Goal: Task Accomplishment & Management: Manage account settings

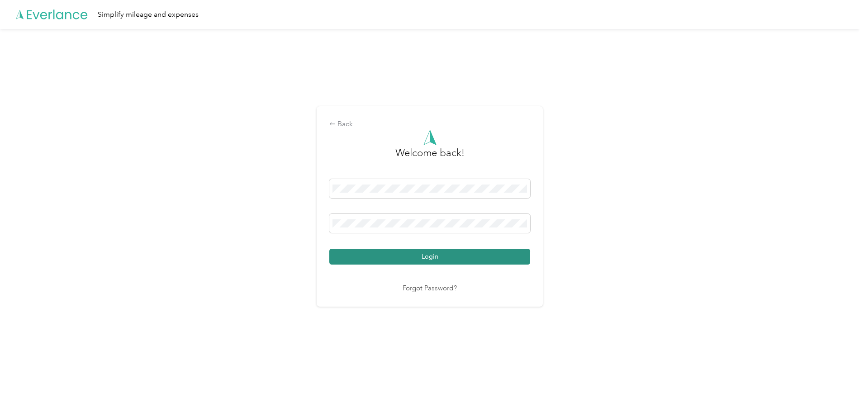
click at [437, 259] on button "Login" at bounding box center [429, 257] width 201 height 16
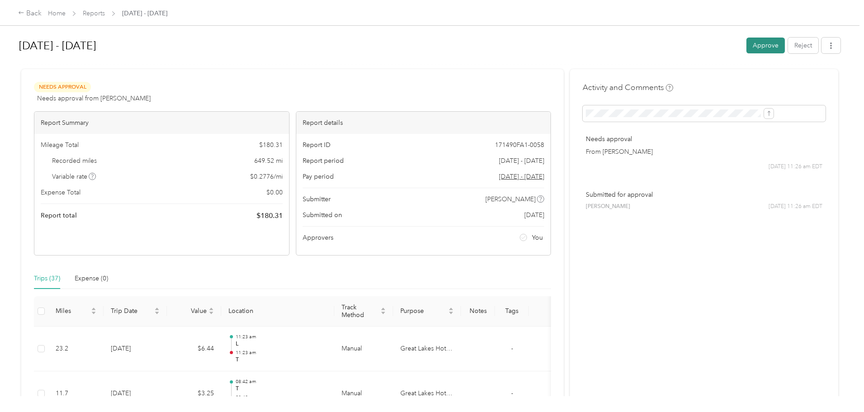
click at [747, 44] on button "Approve" at bounding box center [766, 46] width 38 height 16
